Goal: Task Accomplishment & Management: Use online tool/utility

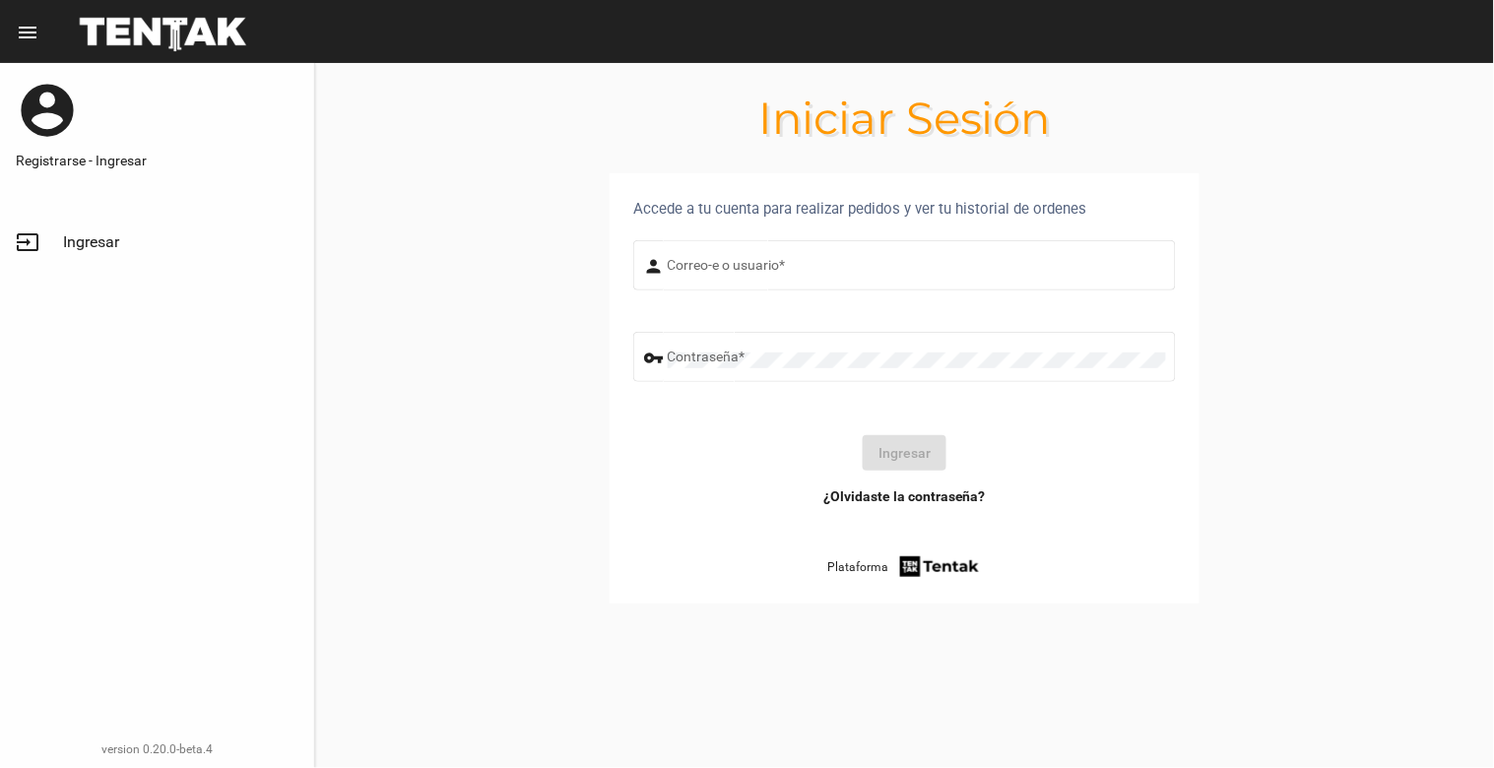
type input "[EMAIL_ADDRESS][DOMAIN_NAME]"
click at [53, 243] on link "input Ingresar" at bounding box center [157, 242] width 314 height 47
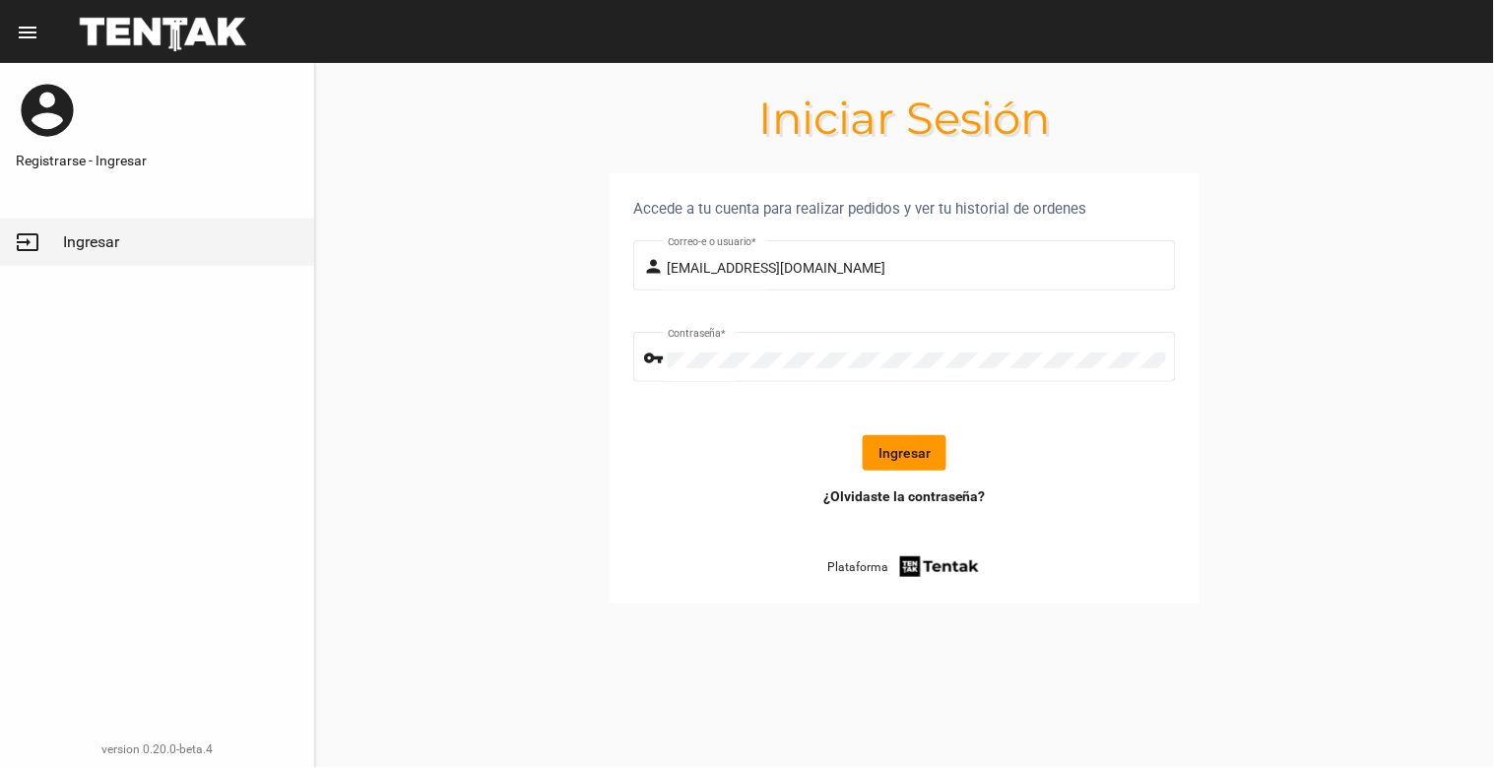
click at [882, 427] on form "person [EMAIL_ADDRESS][DOMAIN_NAME] Correo-e o usuario * vpn_key Contraseña * I…" at bounding box center [904, 361] width 543 height 250
click at [884, 458] on button "Ingresar" at bounding box center [905, 452] width 84 height 35
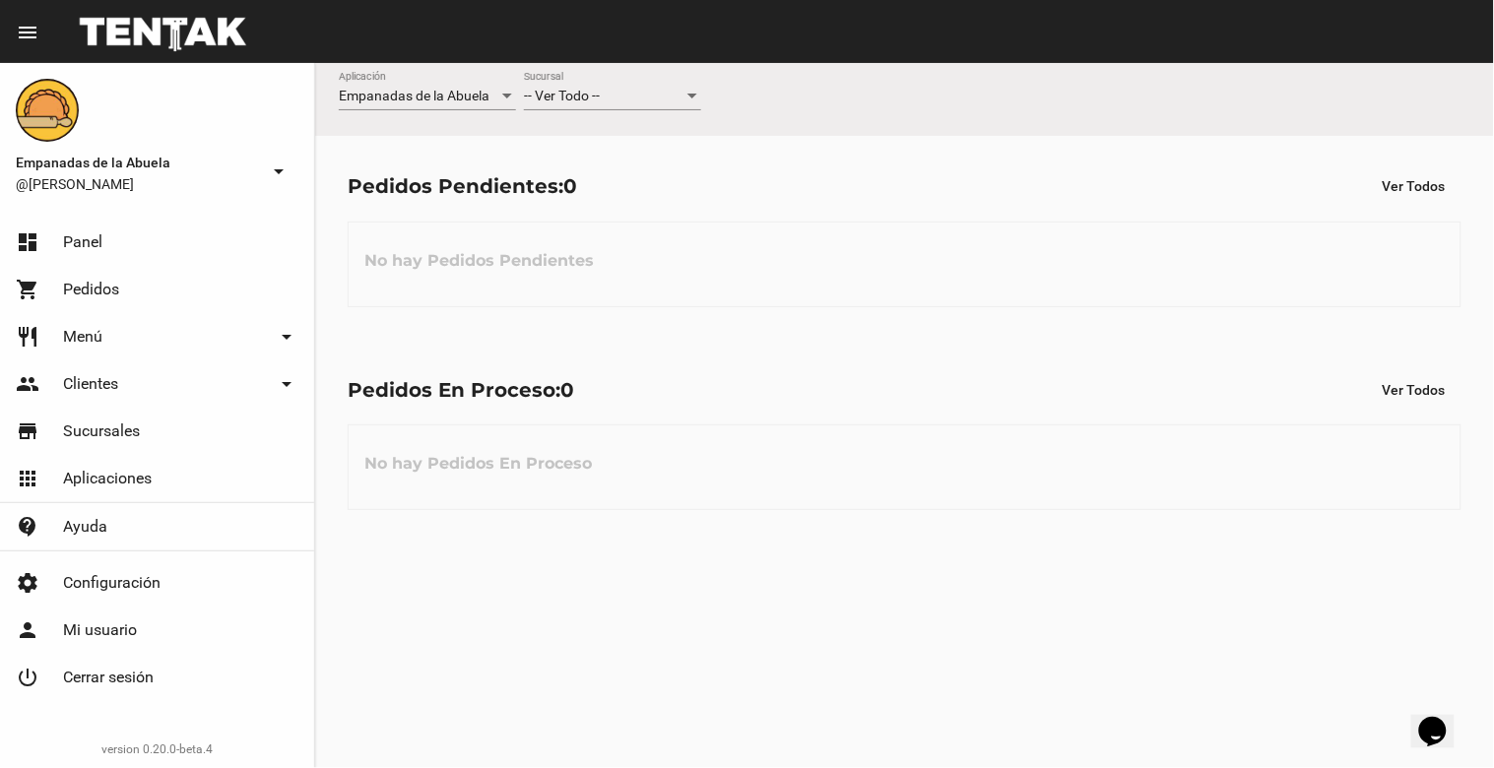
click at [650, 72] on div "-- Ver Todo -- Sucursal" at bounding box center [612, 91] width 177 height 38
click at [647, 167] on span "Lomas de Zamora" at bounding box center [612, 179] width 177 height 41
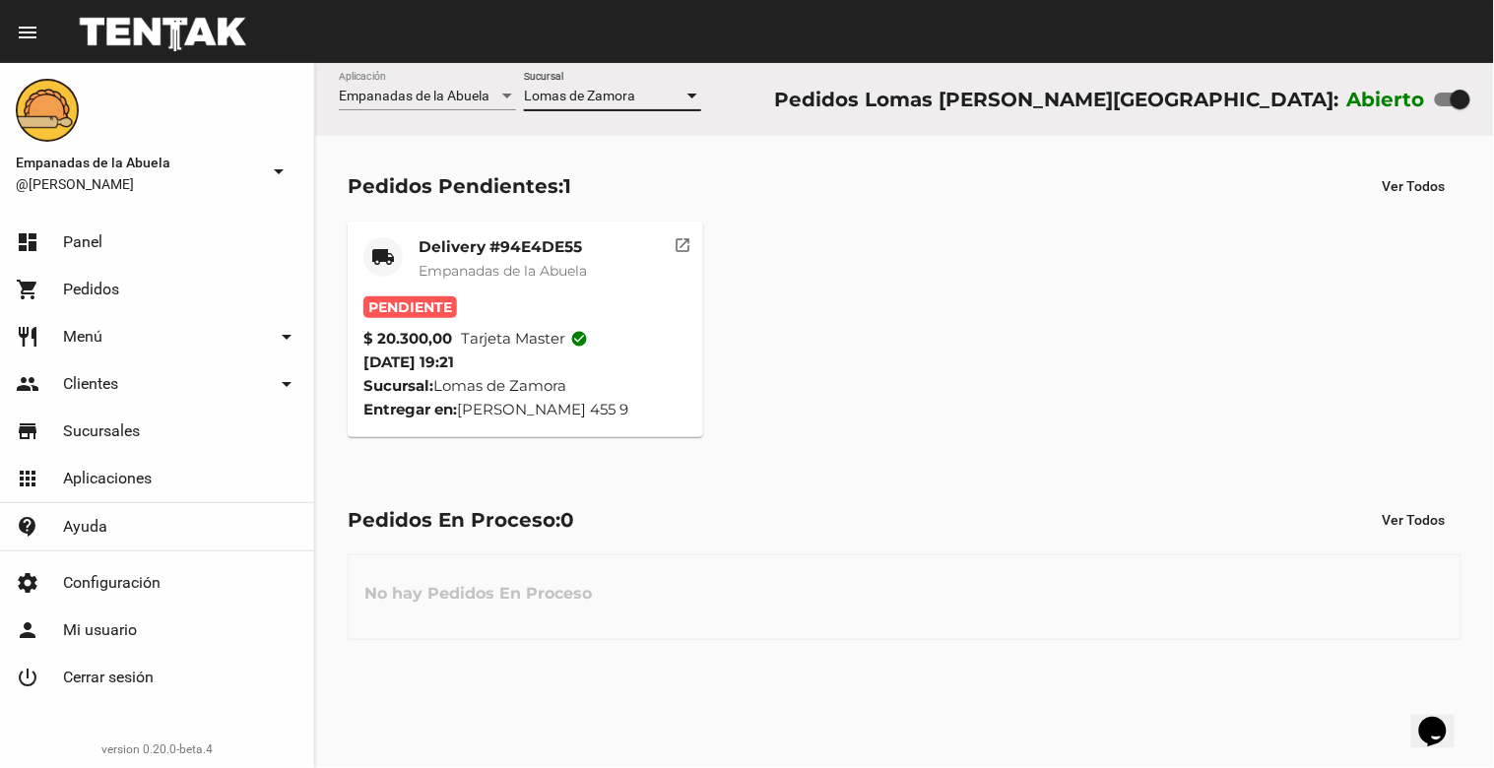
click at [504, 269] on span "Empanadas de la Abuela" at bounding box center [503, 271] width 168 height 18
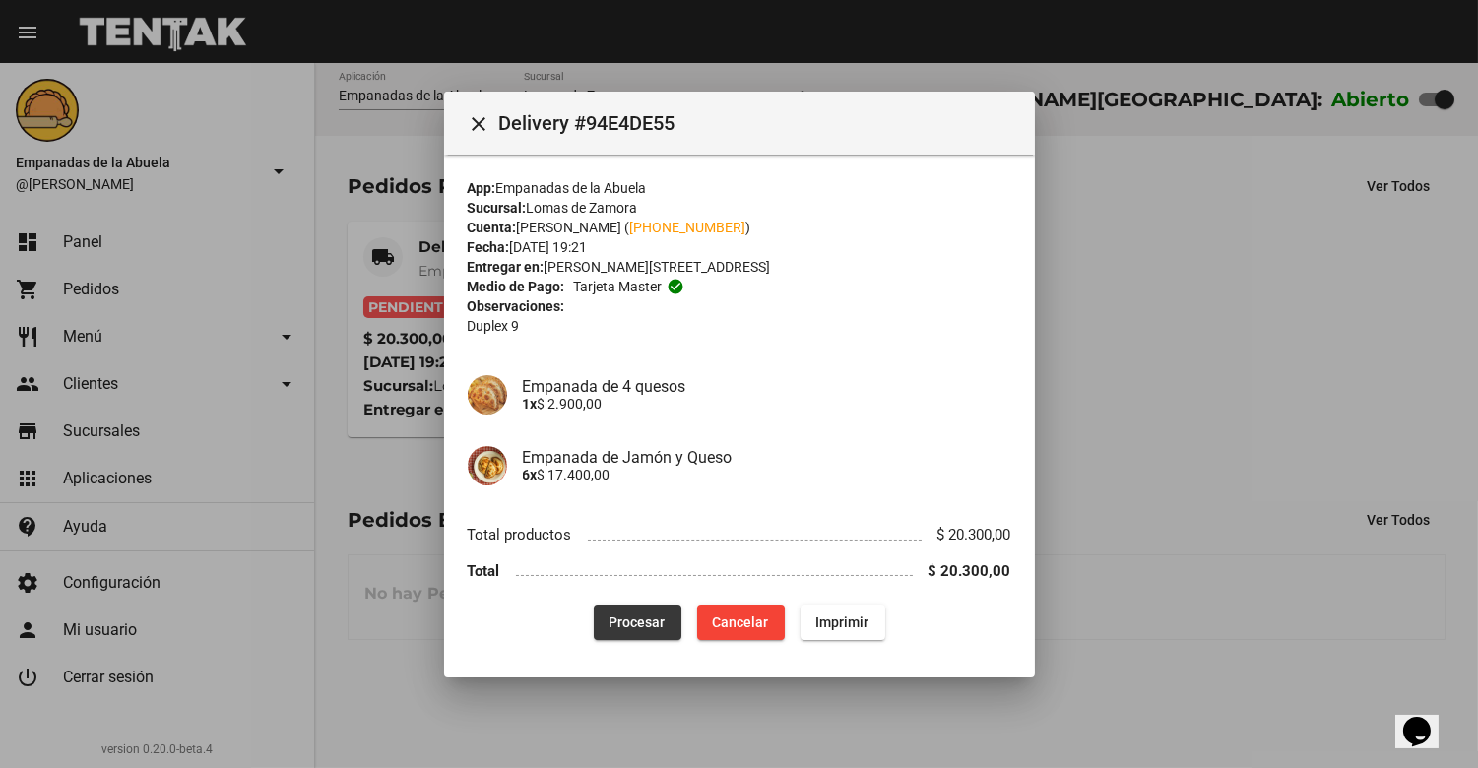
click at [612, 619] on span "Procesar" at bounding box center [638, 623] width 56 height 16
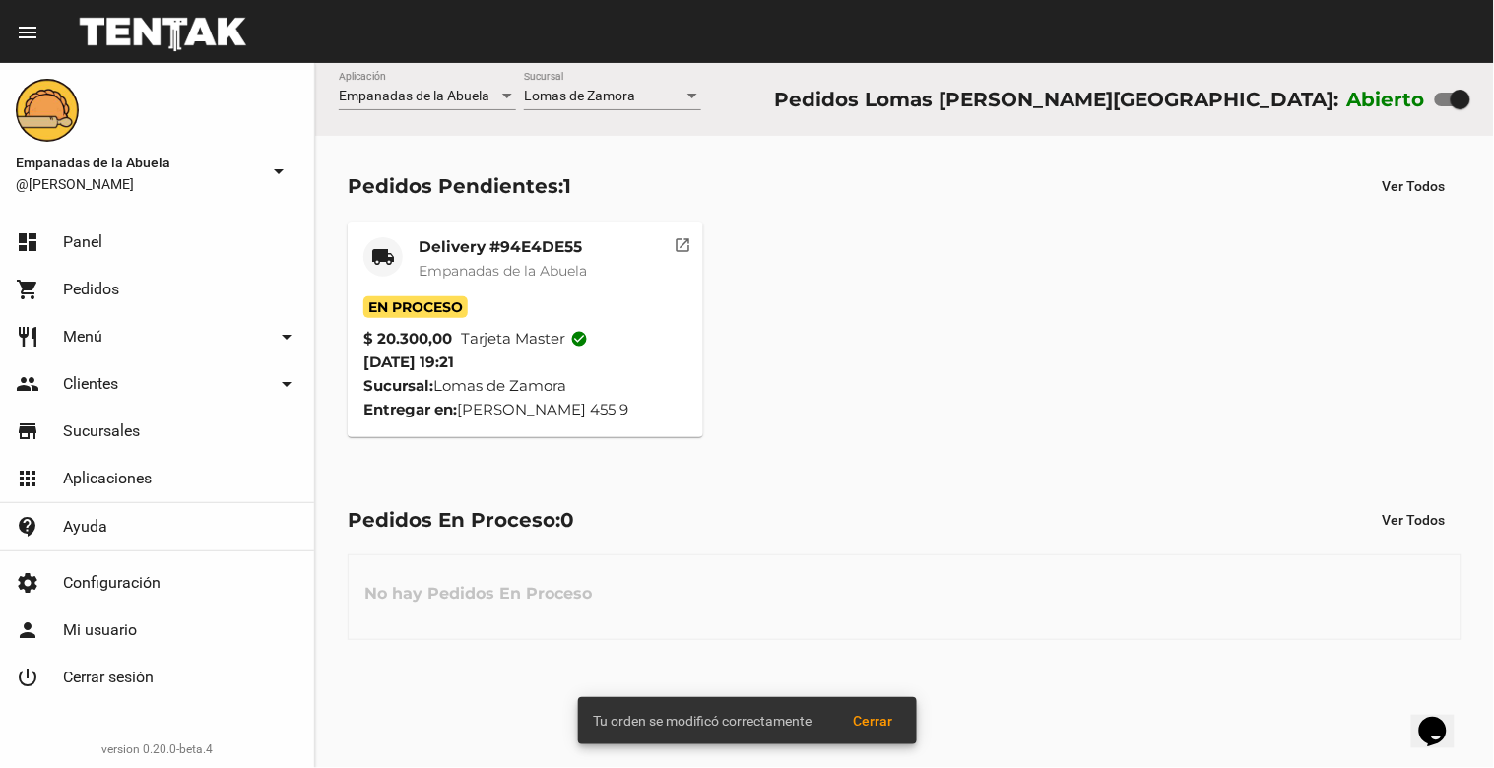
click at [478, 248] on mat-card-title "Delivery #94E4DE55" at bounding box center [503, 247] width 168 height 20
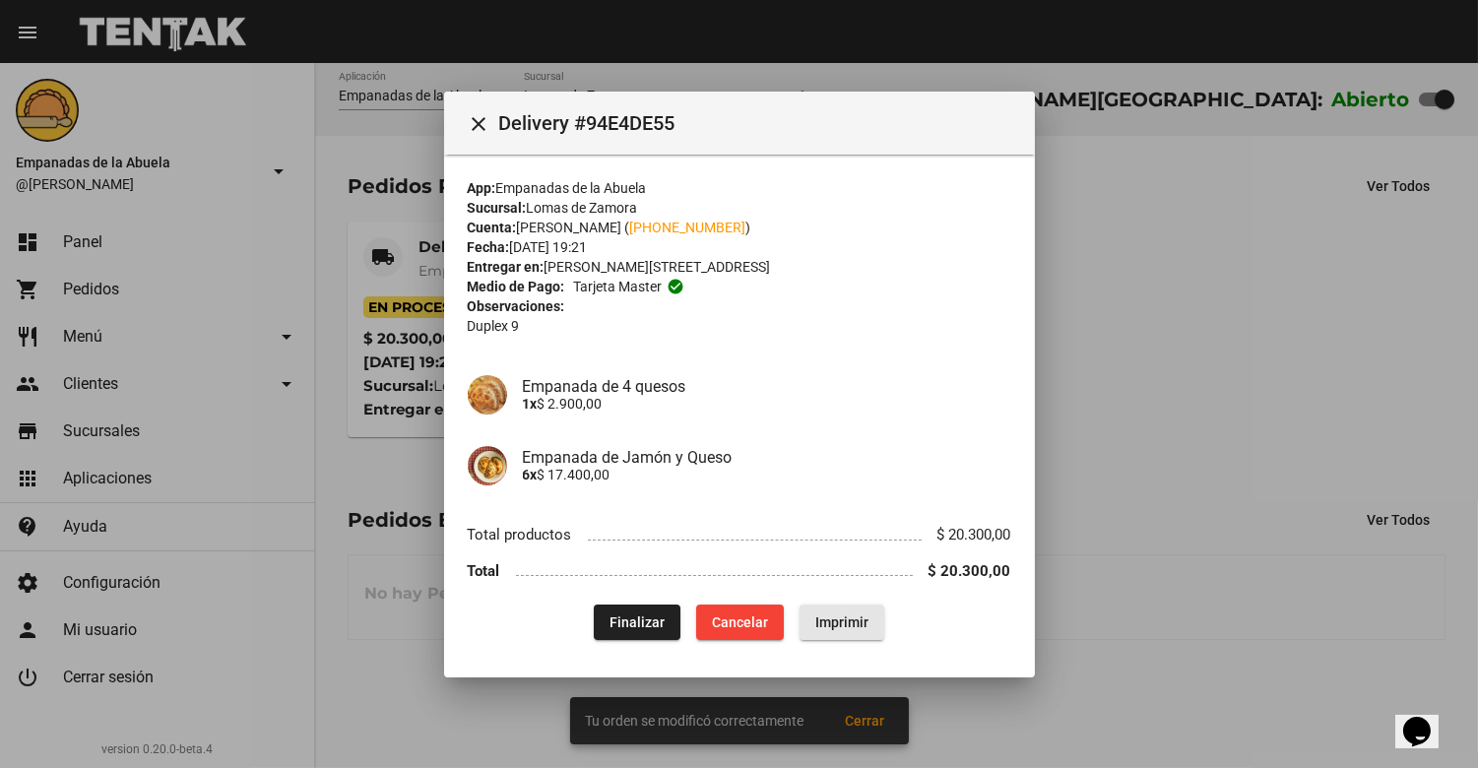
click at [854, 612] on button "Imprimir" at bounding box center [842, 622] width 85 height 35
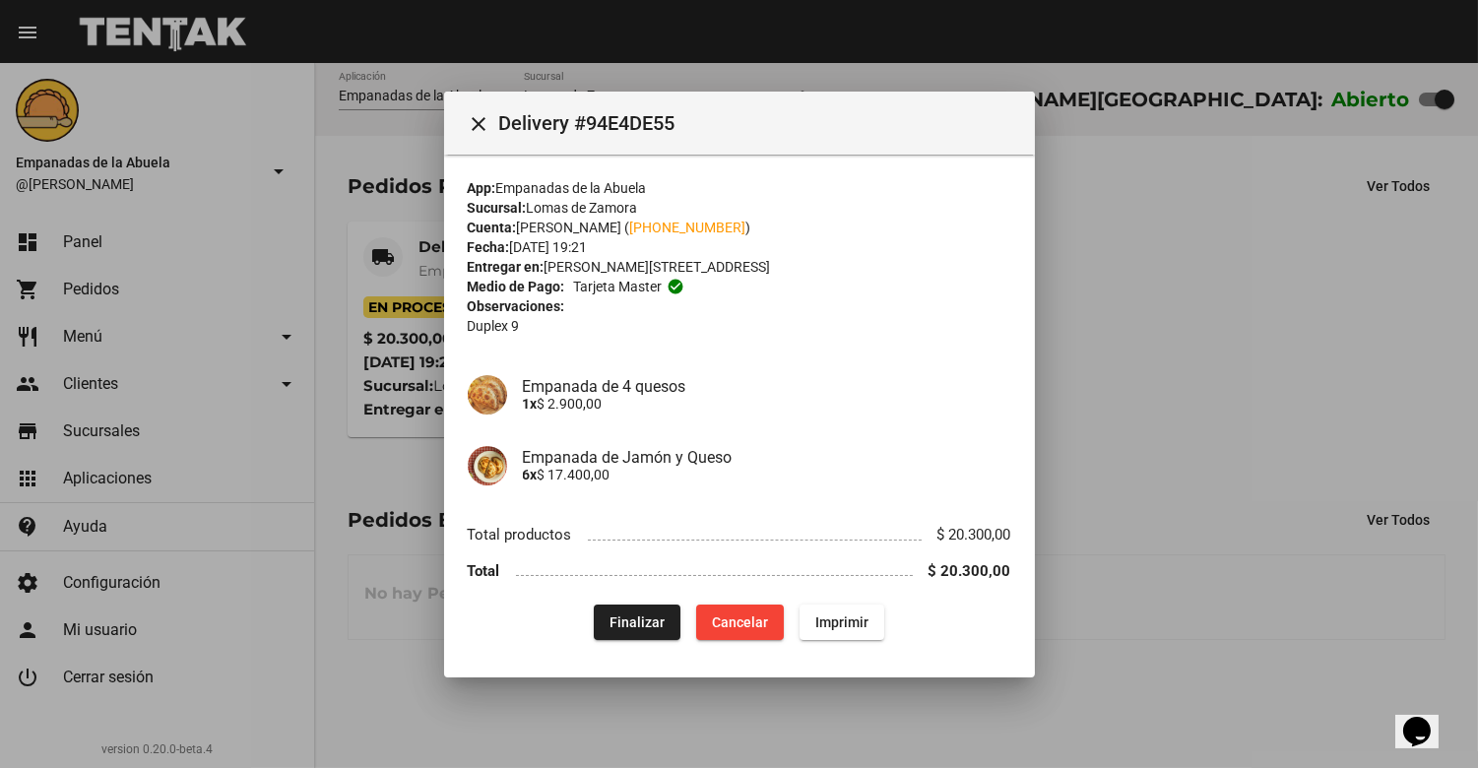
click at [476, 121] on mat-icon "close" at bounding box center [480, 124] width 24 height 24
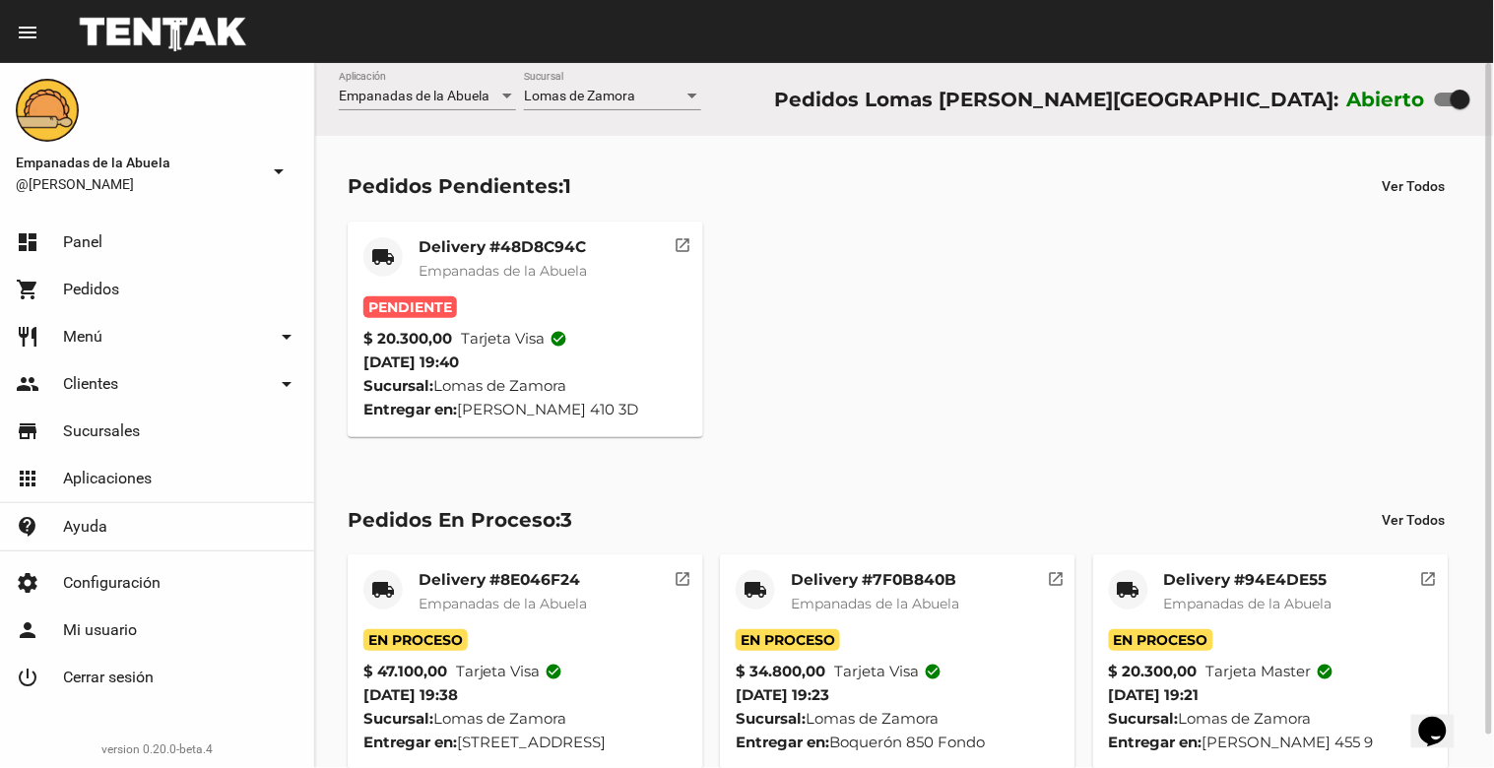
click at [480, 261] on mat-card-subtitle "Empanadas de la Abuela" at bounding box center [503, 271] width 168 height 20
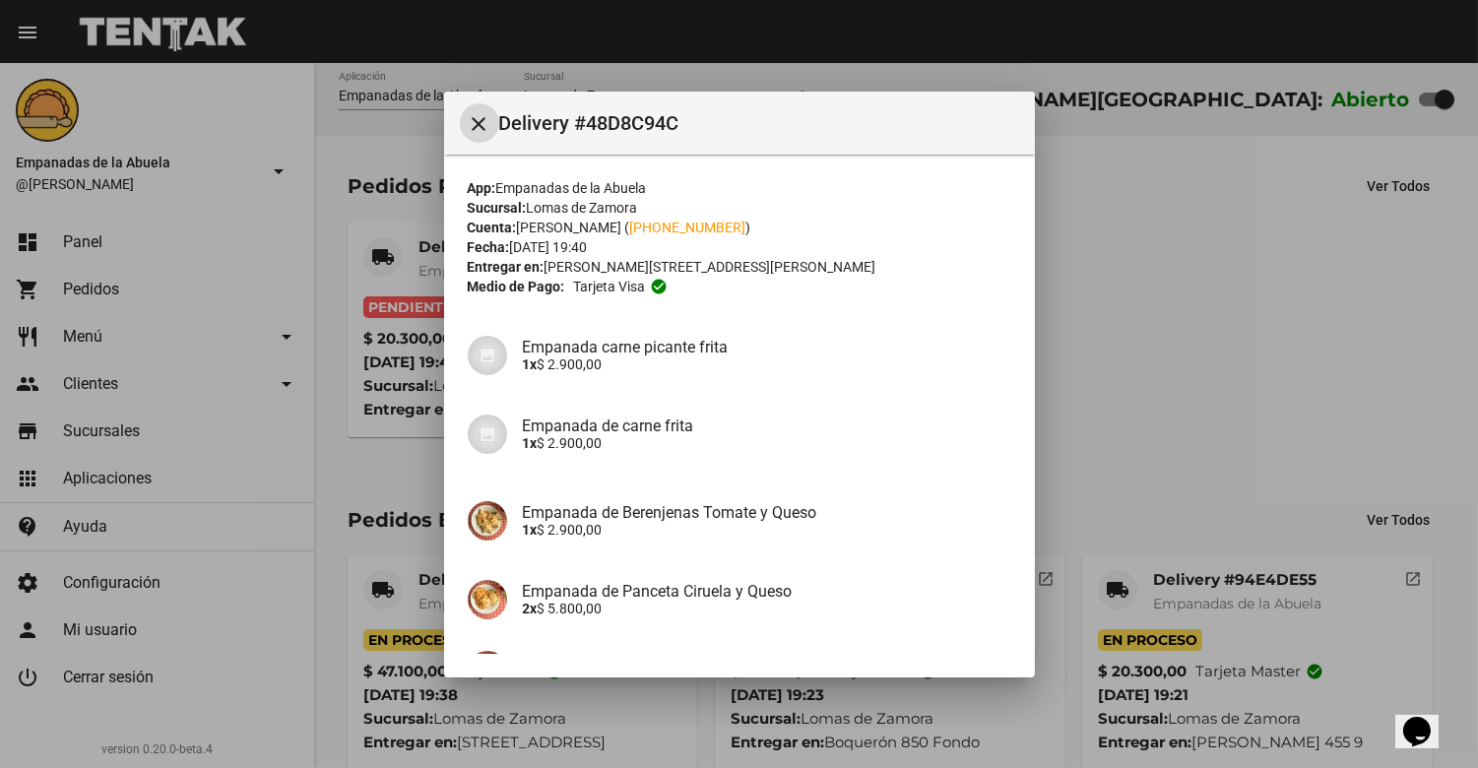
scroll to position [293, 0]
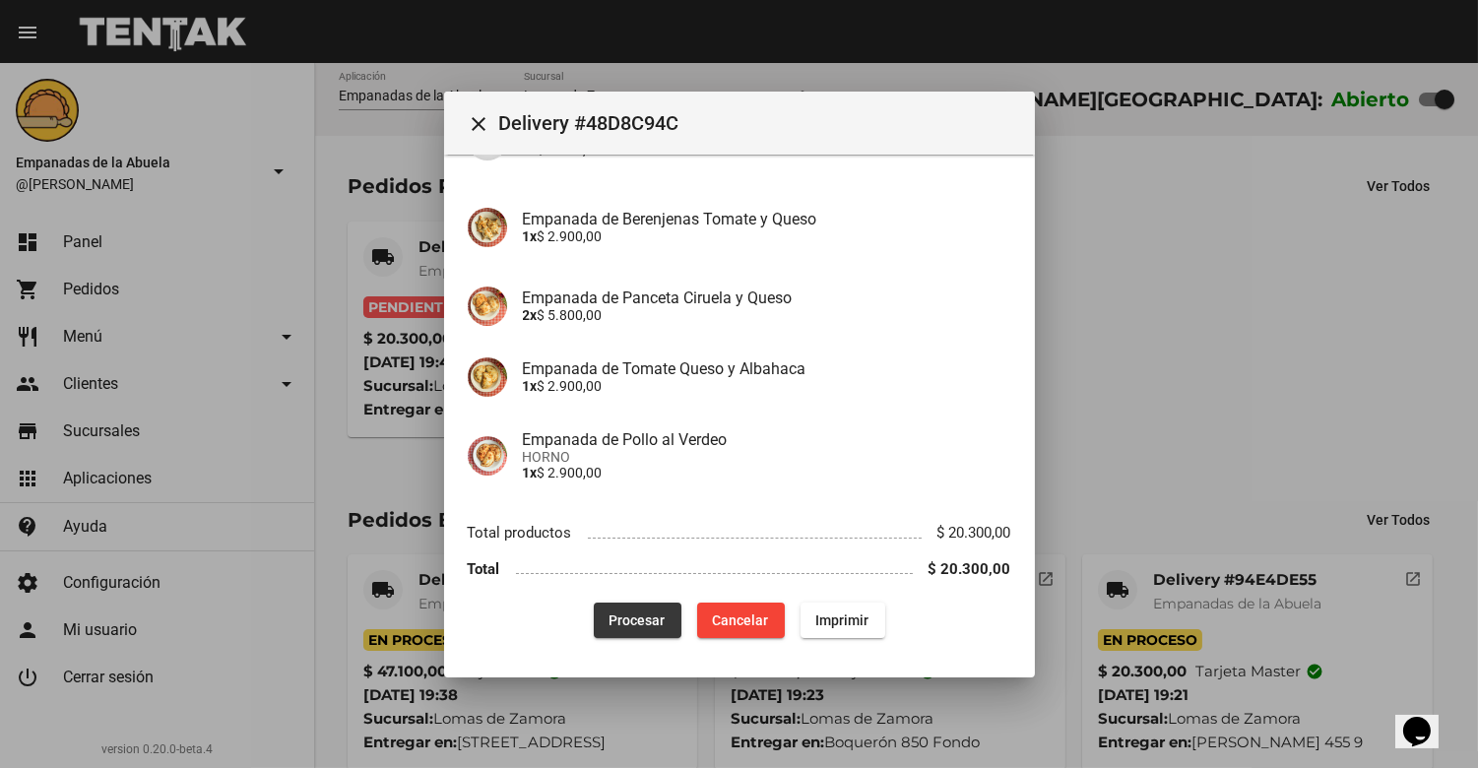
click at [616, 621] on span "Procesar" at bounding box center [638, 621] width 56 height 16
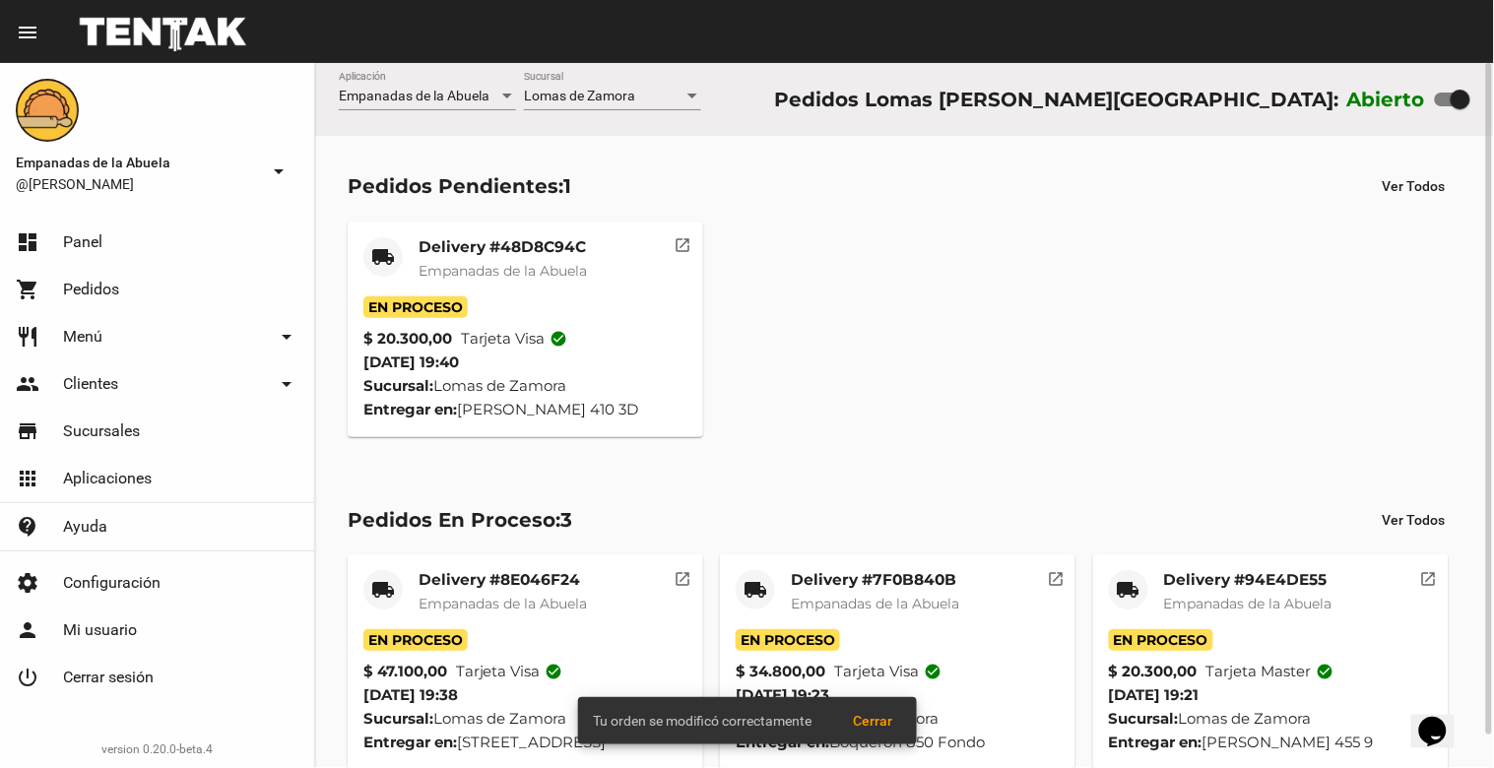
click at [493, 264] on span "Empanadas de la Abuela" at bounding box center [503, 271] width 168 height 18
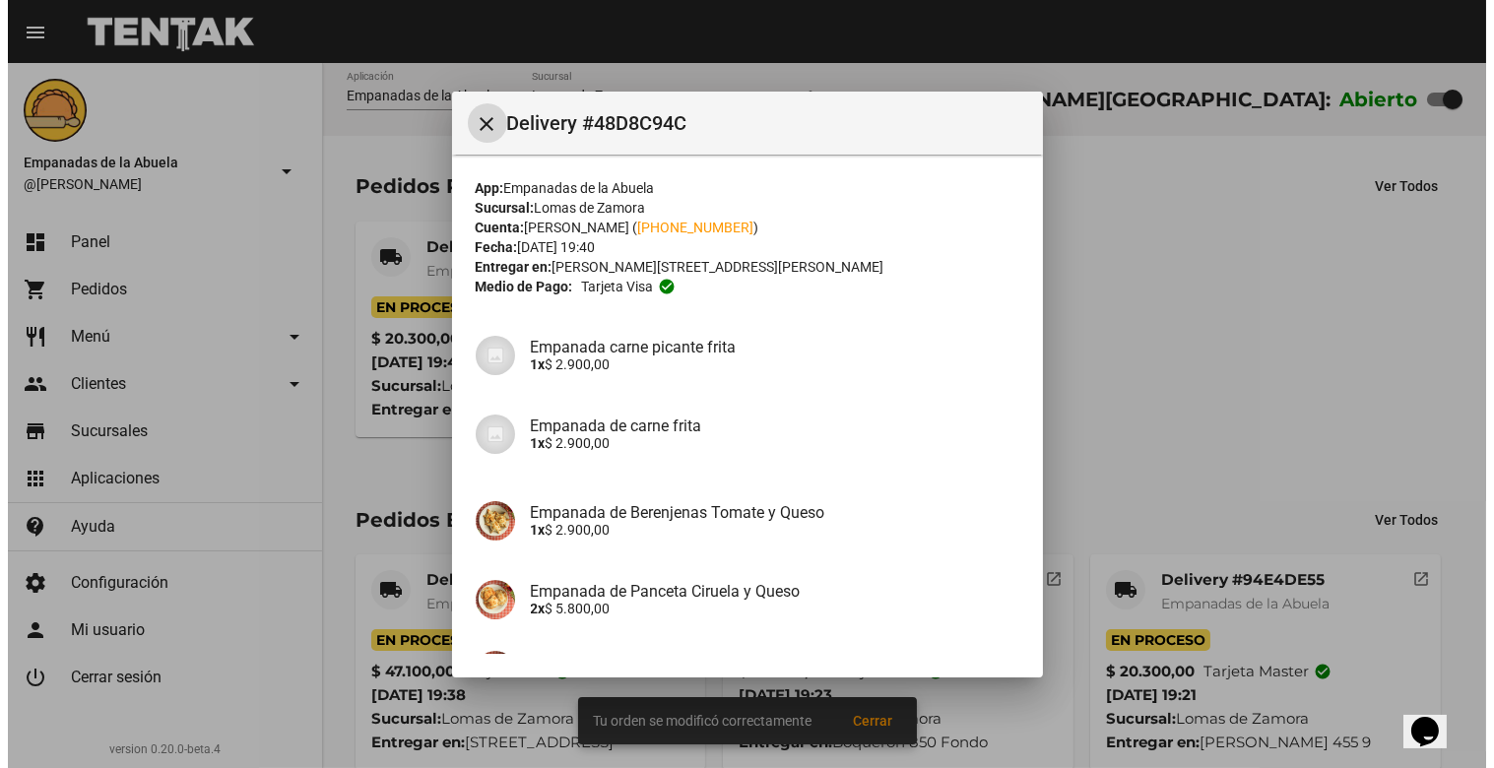
scroll to position [293, 0]
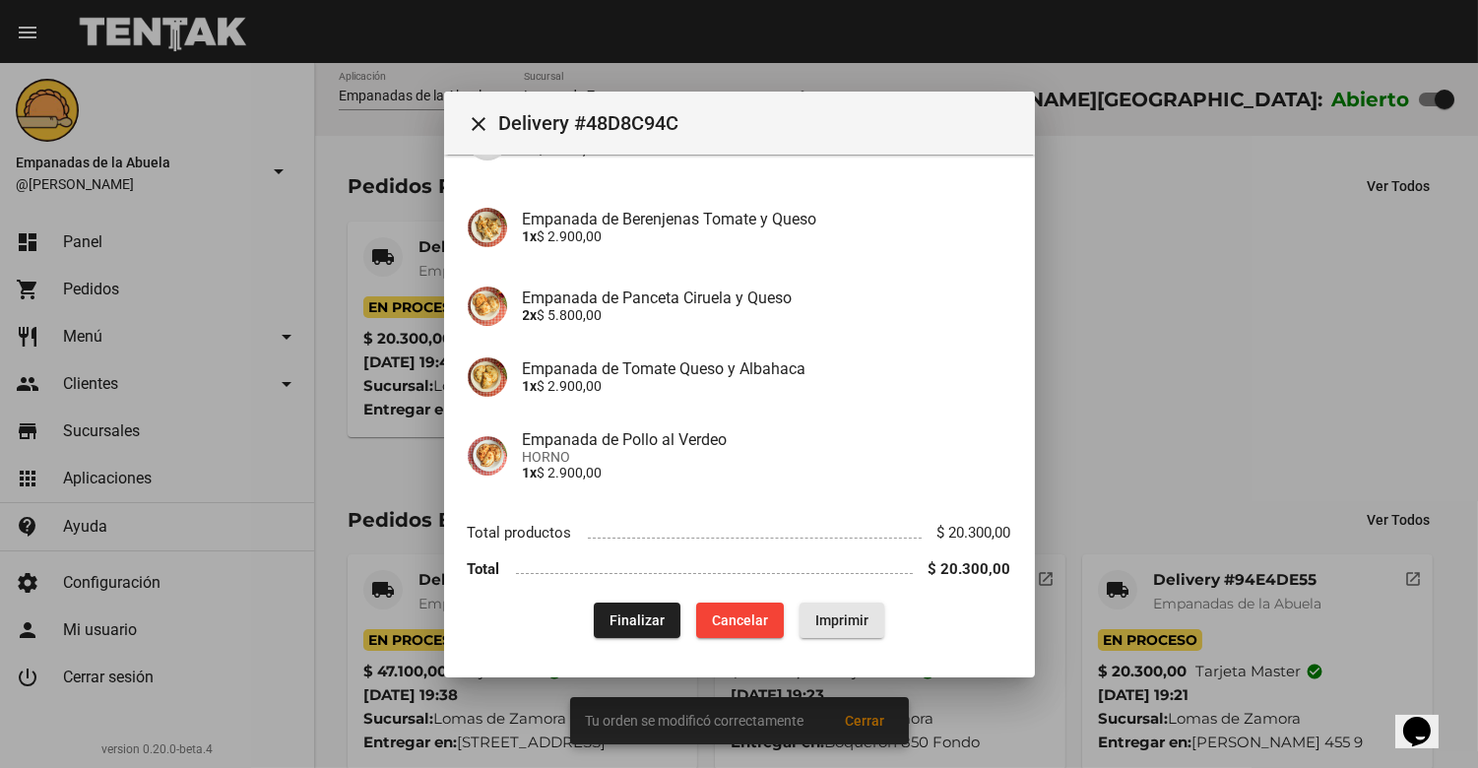
click at [827, 603] on button "Imprimir" at bounding box center [842, 620] width 85 height 35
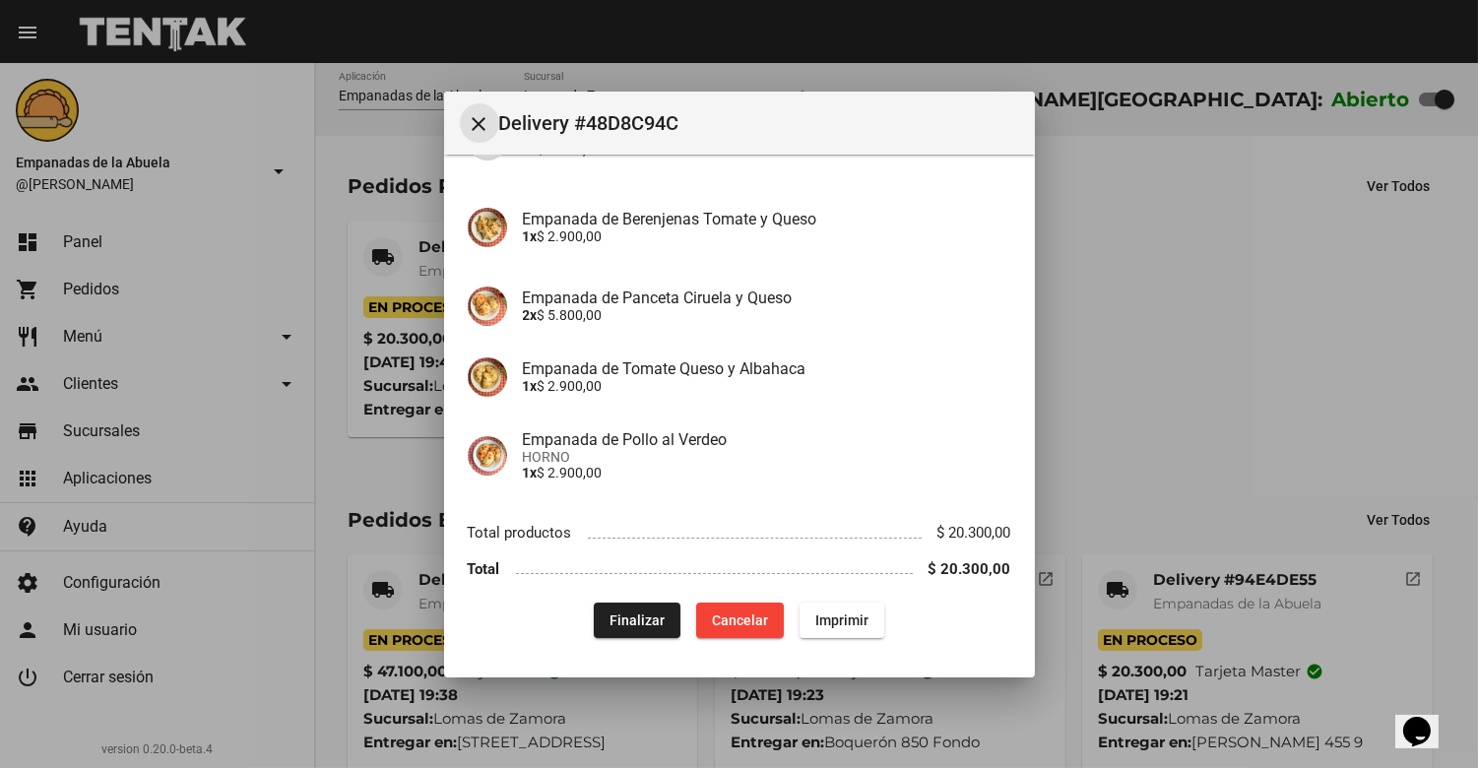
click at [464, 110] on button "close" at bounding box center [479, 122] width 39 height 39
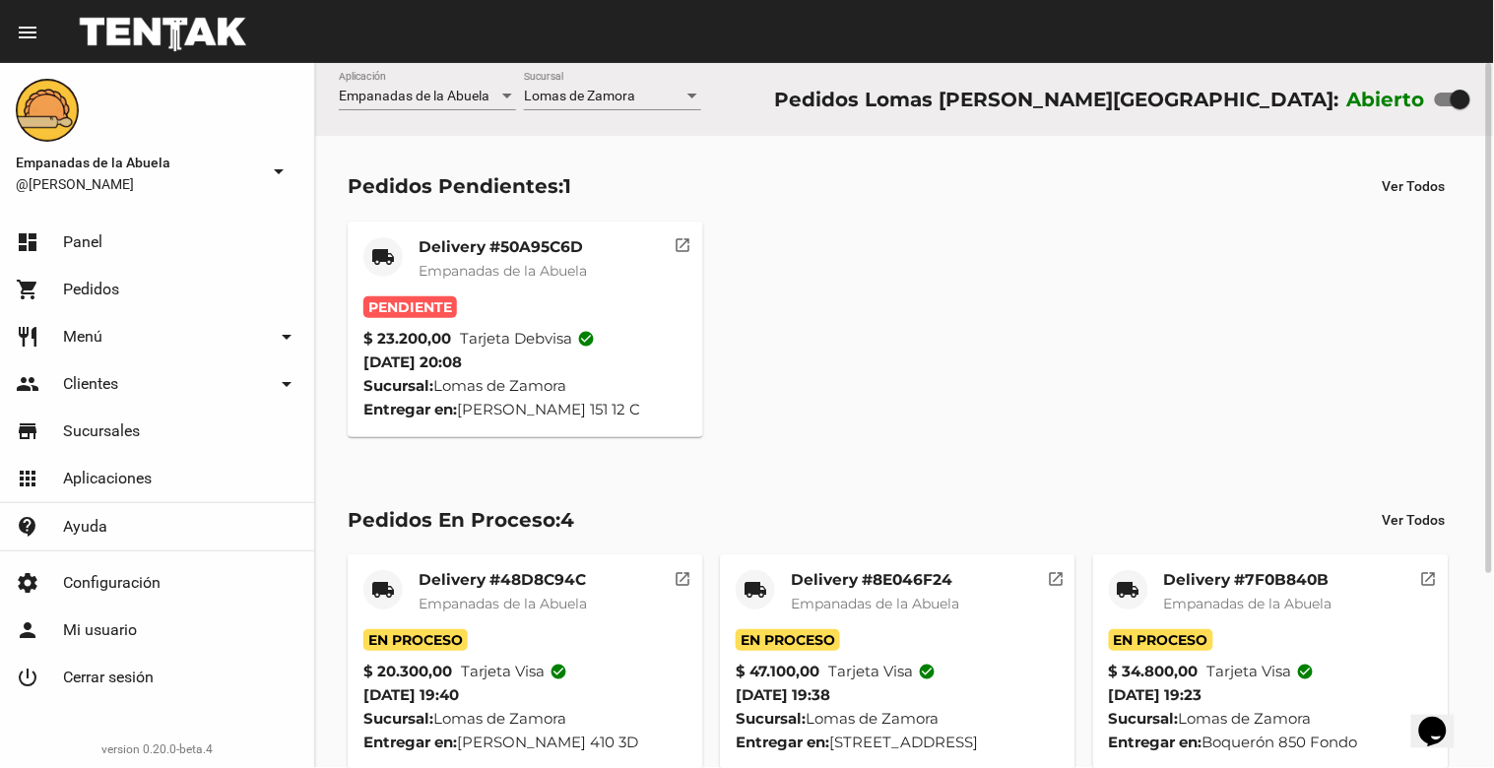
click at [500, 242] on mat-card-title "Delivery #50A95C6D" at bounding box center [503, 247] width 168 height 20
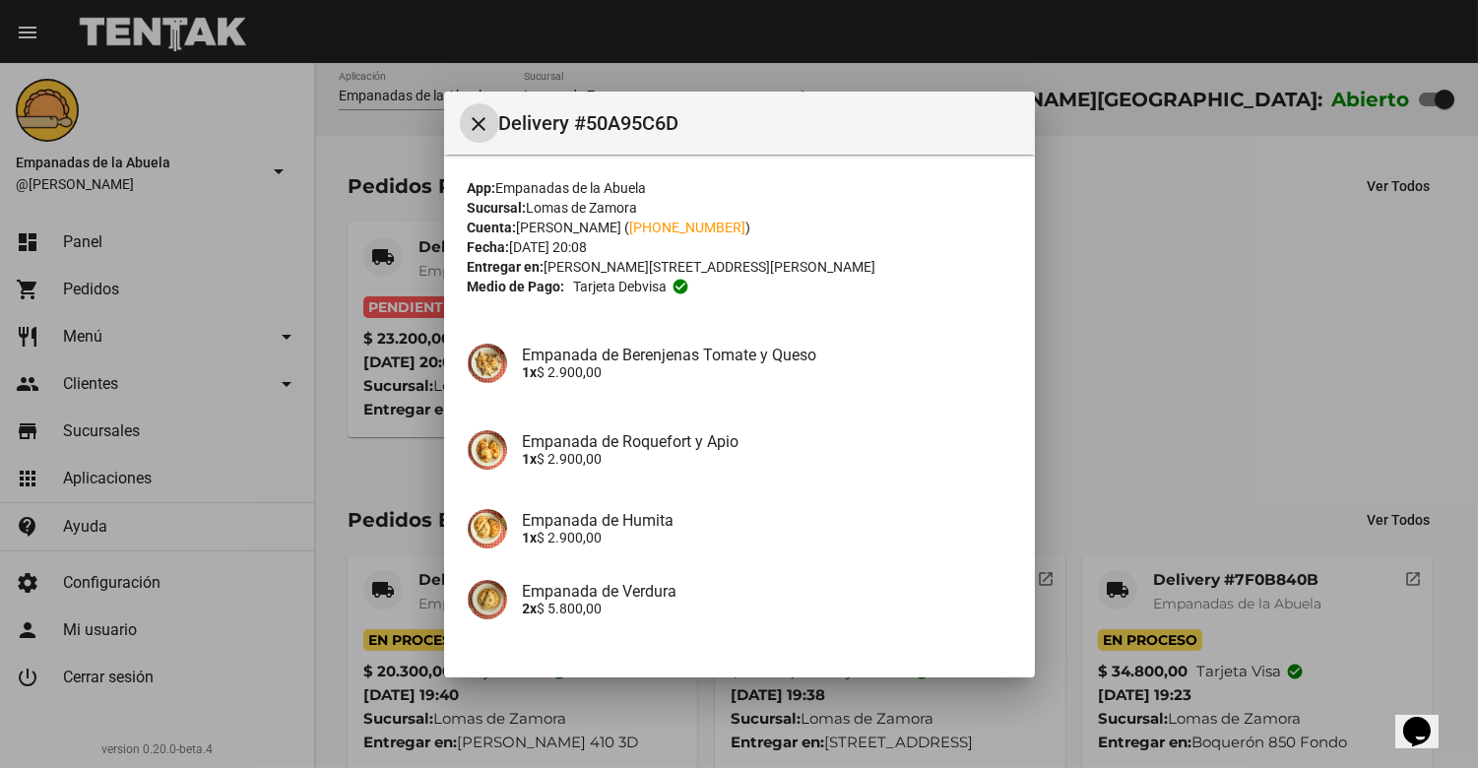
scroll to position [380, 0]
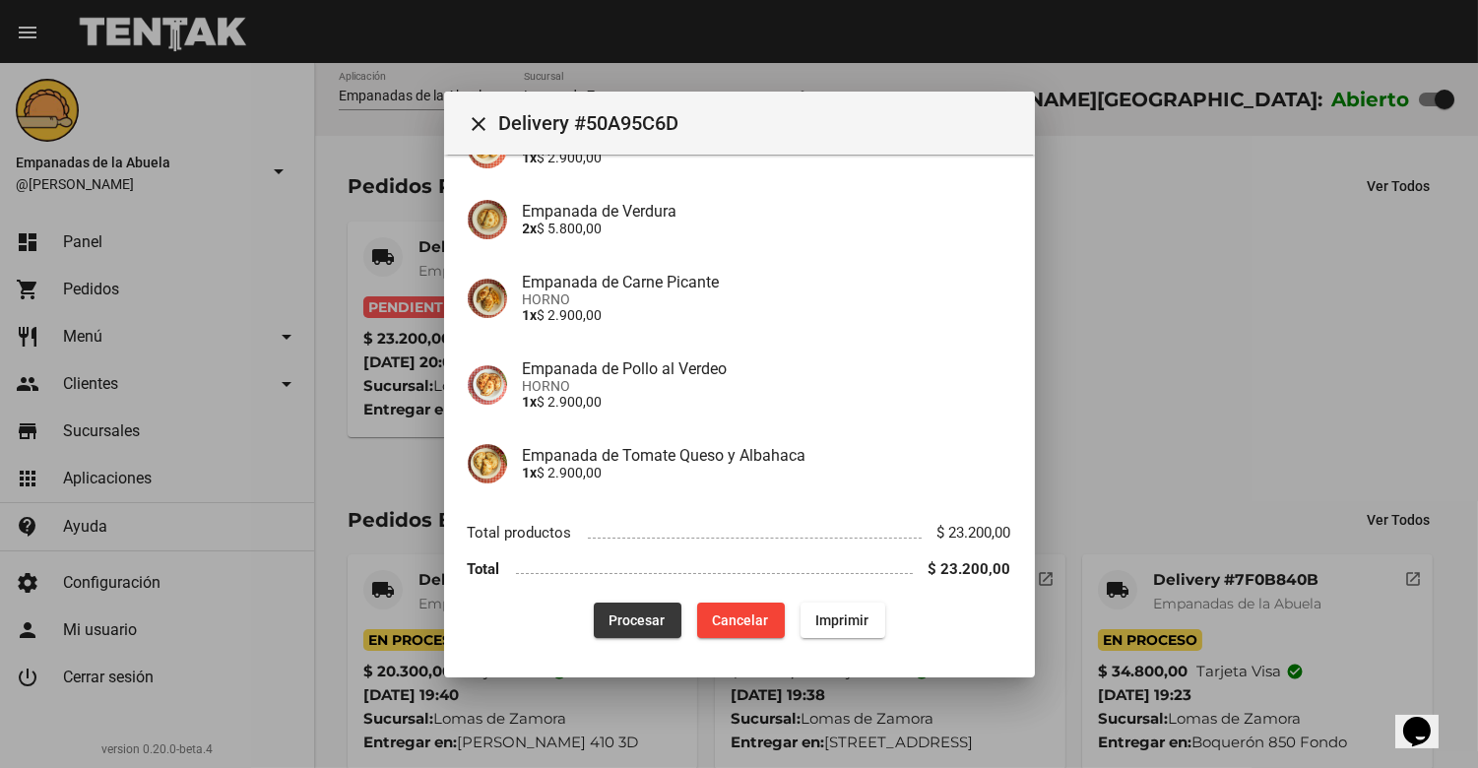
click at [628, 613] on span "Procesar" at bounding box center [638, 621] width 56 height 16
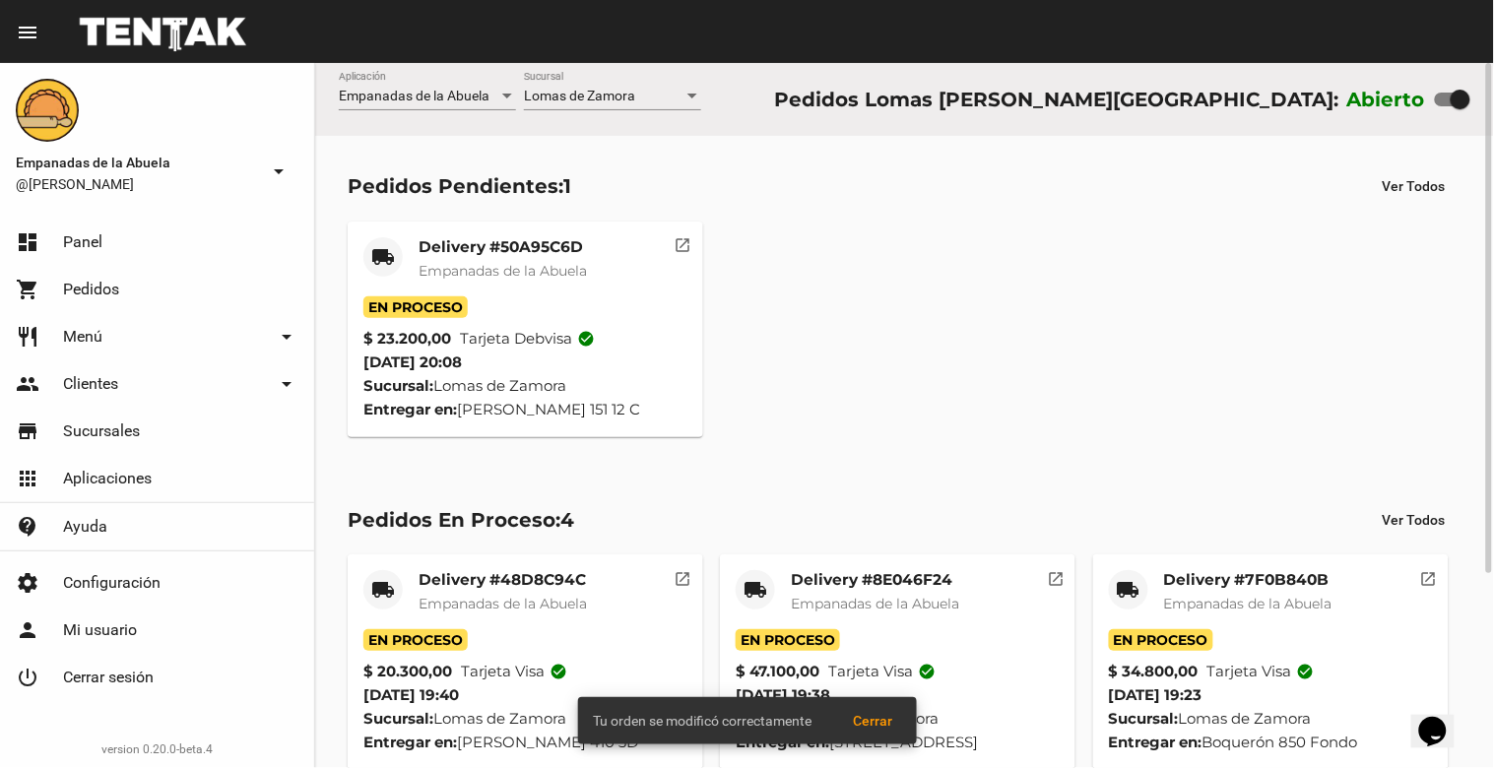
click at [474, 243] on mat-card-title "Delivery #50A95C6D" at bounding box center [503, 247] width 168 height 20
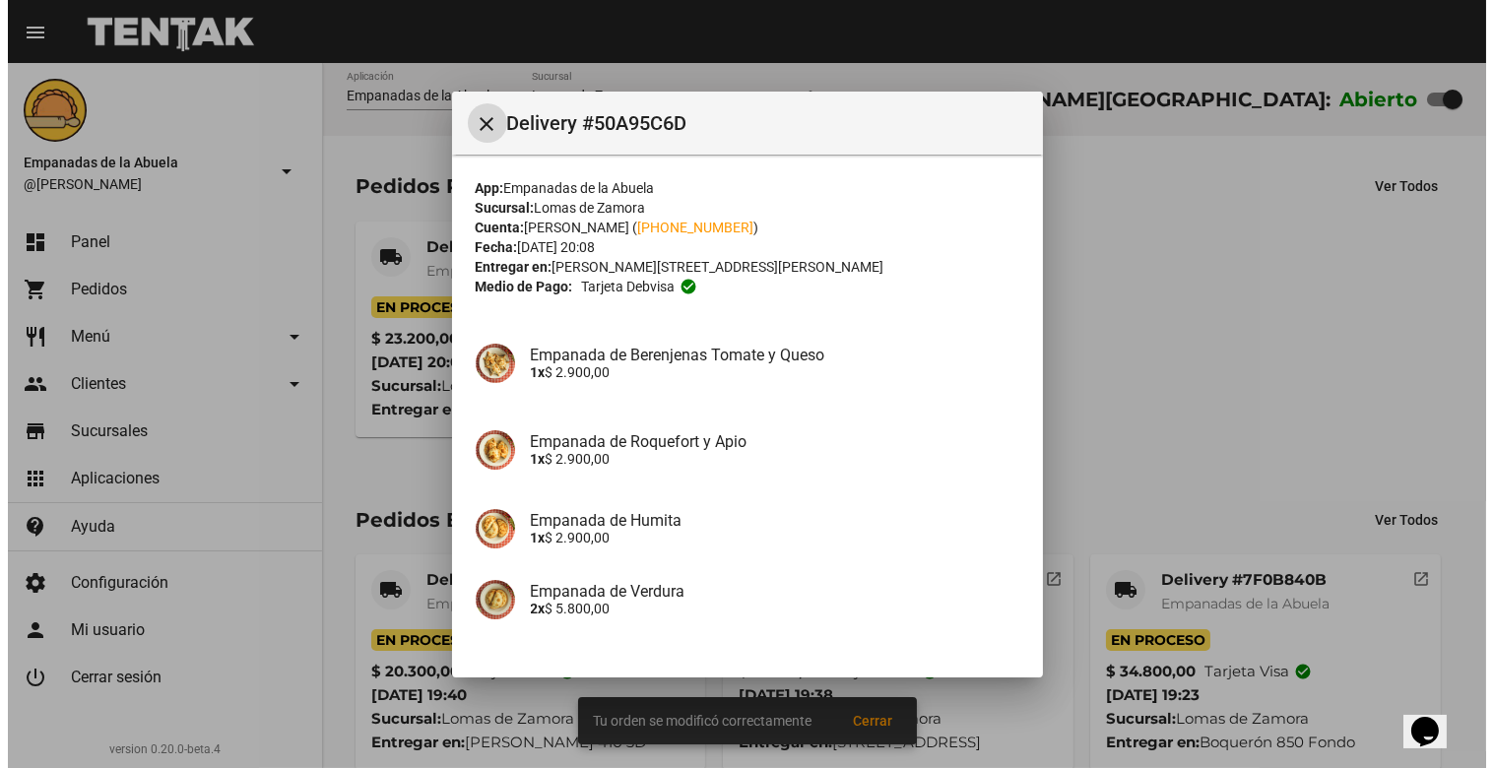
scroll to position [380, 0]
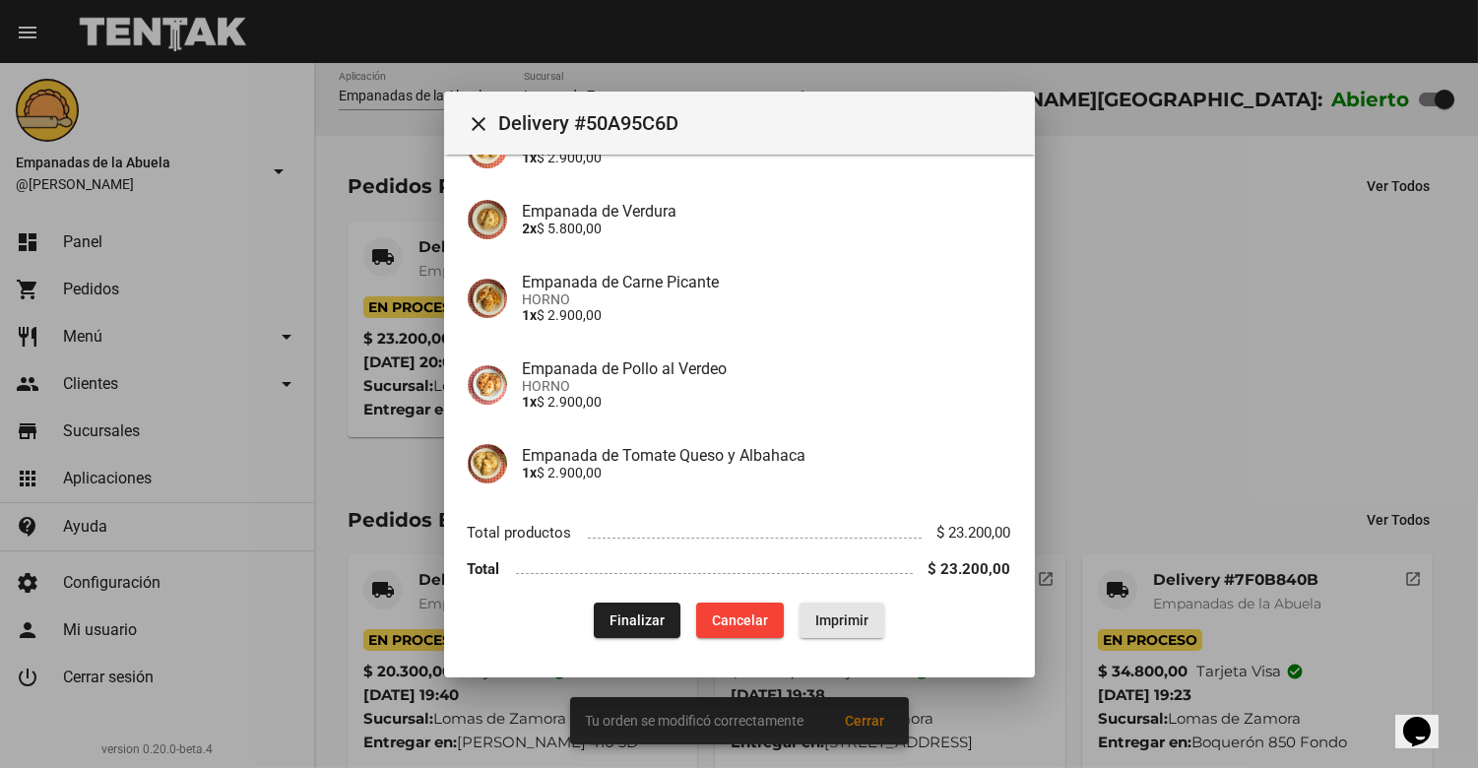
click at [838, 620] on span "Imprimir" at bounding box center [841, 621] width 53 height 16
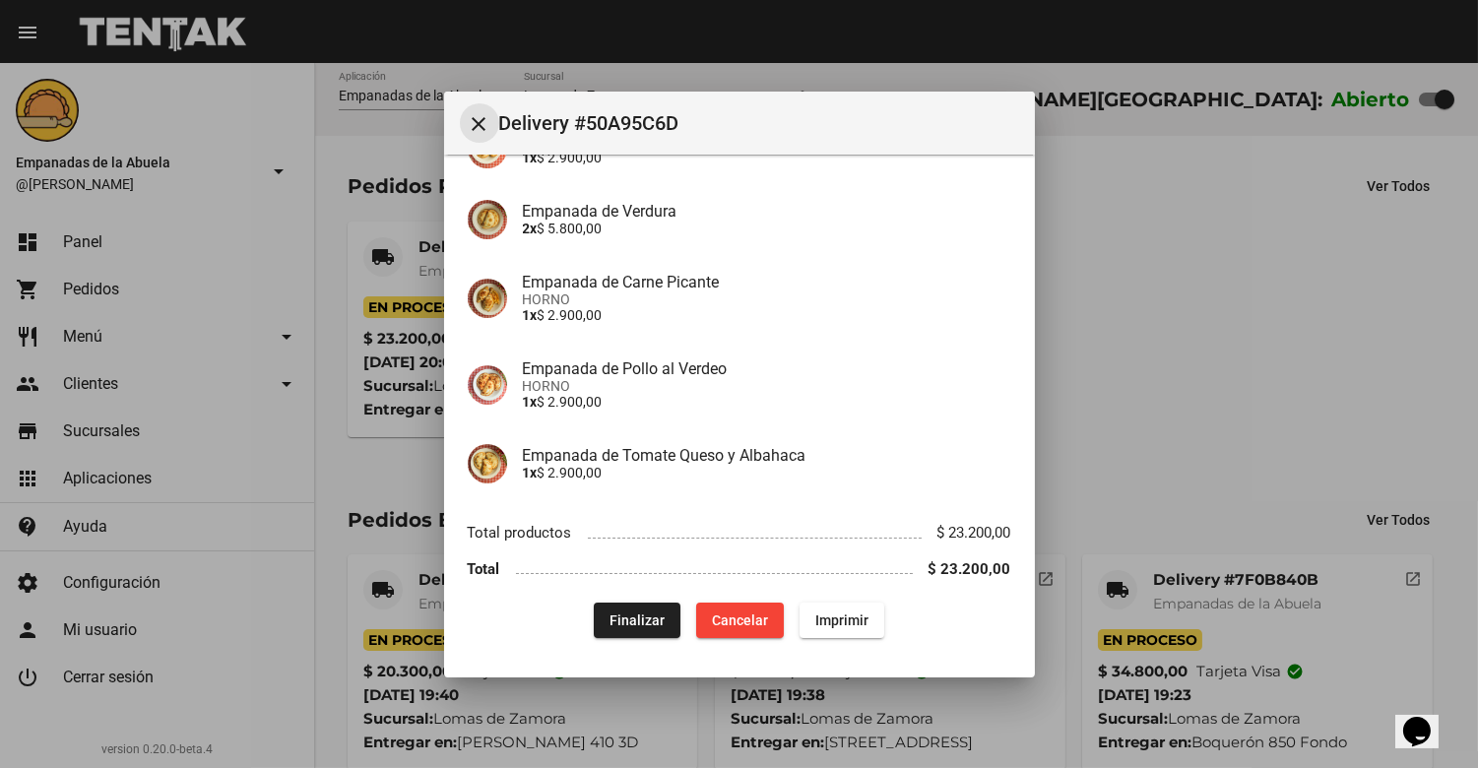
click at [481, 126] on mat-icon "close" at bounding box center [480, 124] width 24 height 24
